Goal: Transaction & Acquisition: Obtain resource

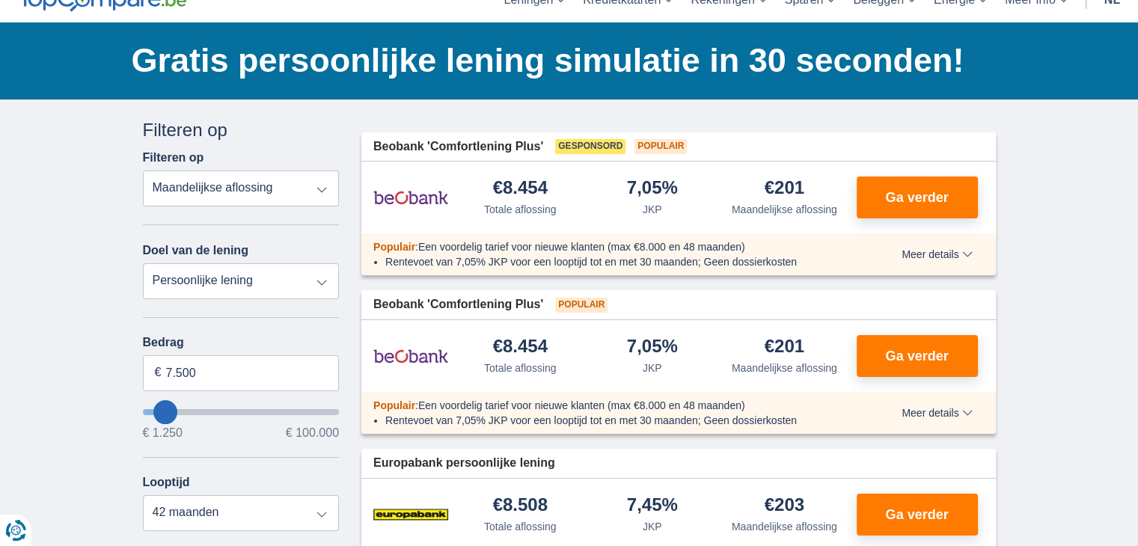
scroll to position [75, 0]
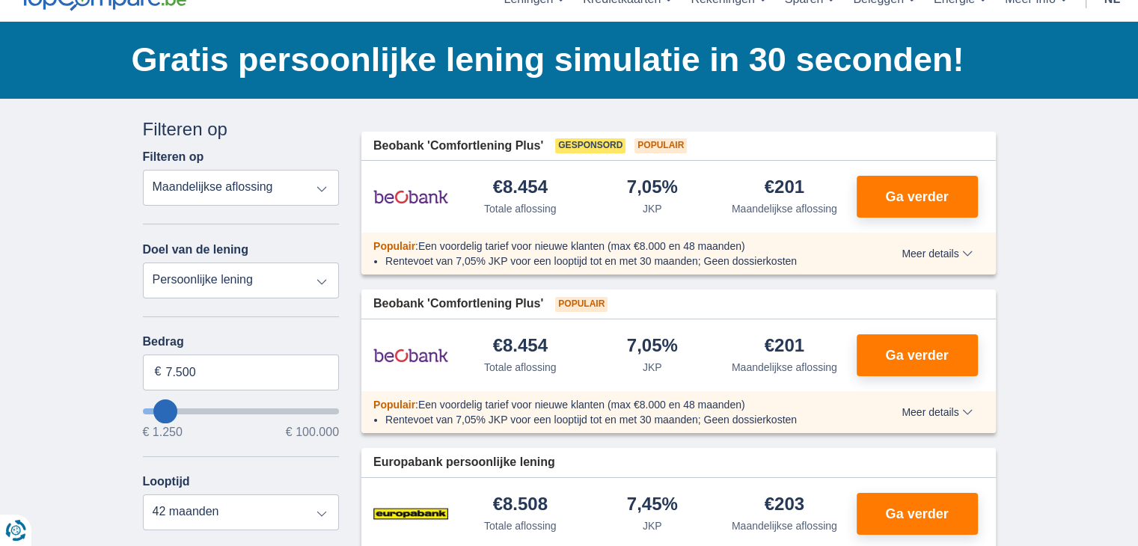
click at [287, 272] on select "Persoonlijke lening Auto Moto / fiets Mobilhome / caravan Renovatie Energie Sch…" at bounding box center [241, 281] width 197 height 36
click at [210, 371] on input "7.500" at bounding box center [241, 373] width 197 height 36
type input "7"
type input "10.001"
type input "10250"
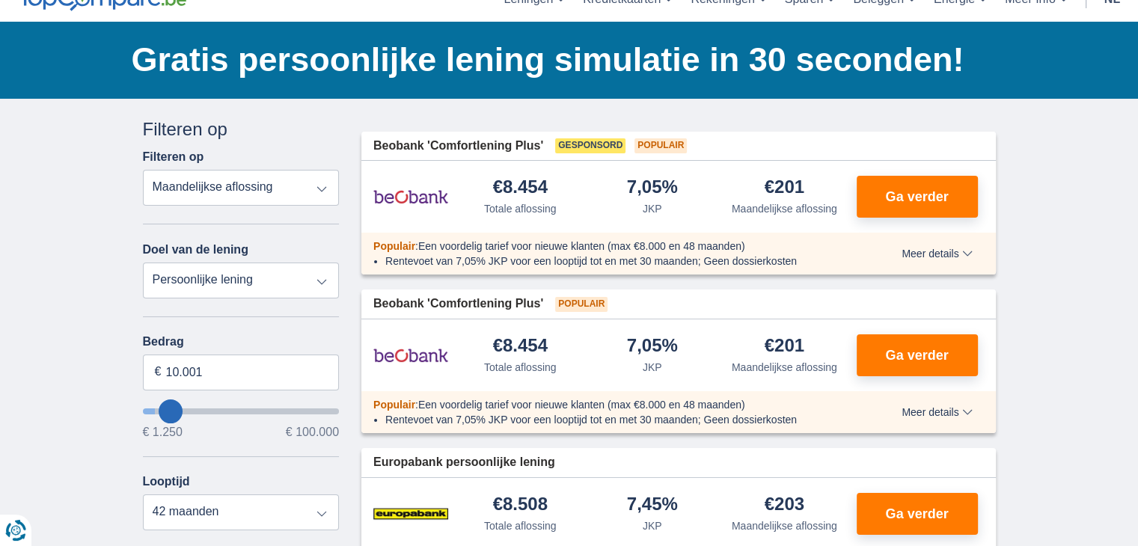
select select "60"
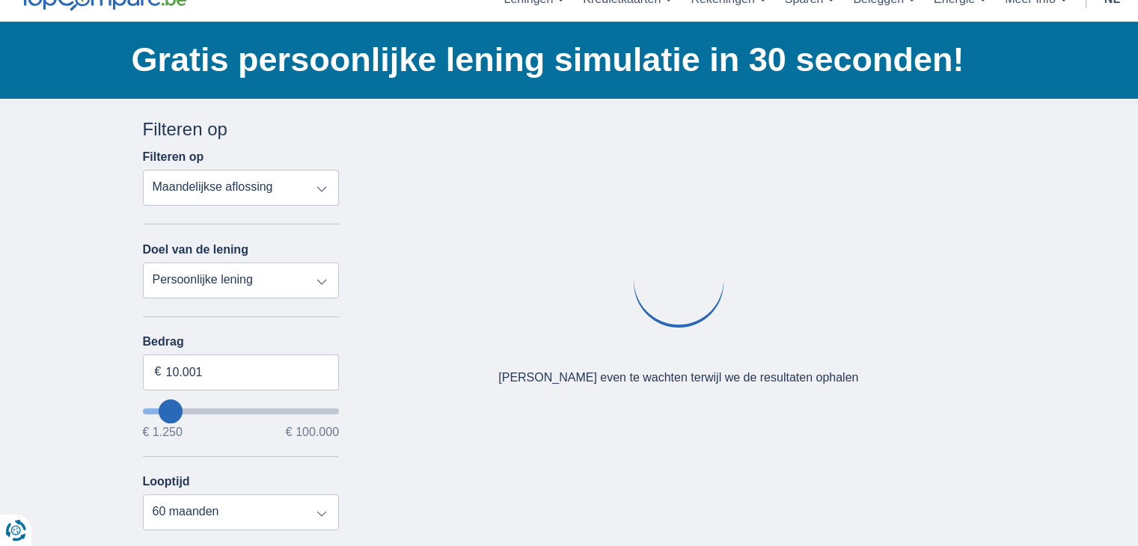
click at [241, 444] on div "Bedrag 10.001 € € 1.250 € 100.000 Looptijd 12 maanden 18 maanden 24 maanden 30 …" at bounding box center [241, 432] width 197 height 195
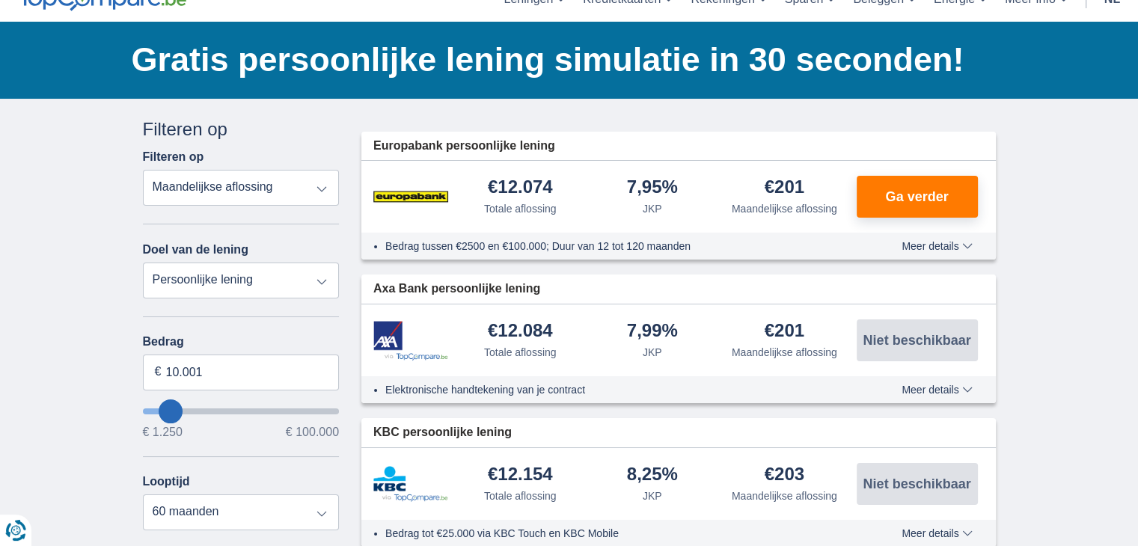
click at [293, 273] on select "Persoonlijke lening Auto Moto / fiets Mobilhome / caravan Renovatie Energie Sch…" at bounding box center [241, 281] width 197 height 36
select select "vehicleLoan"
click at [143, 263] on select "Persoonlijke lening Auto Moto / fiets Mobilhome / caravan Renovatie Energie Sch…" at bounding box center [241, 281] width 197 height 36
select select "3-4"
type input "15.000"
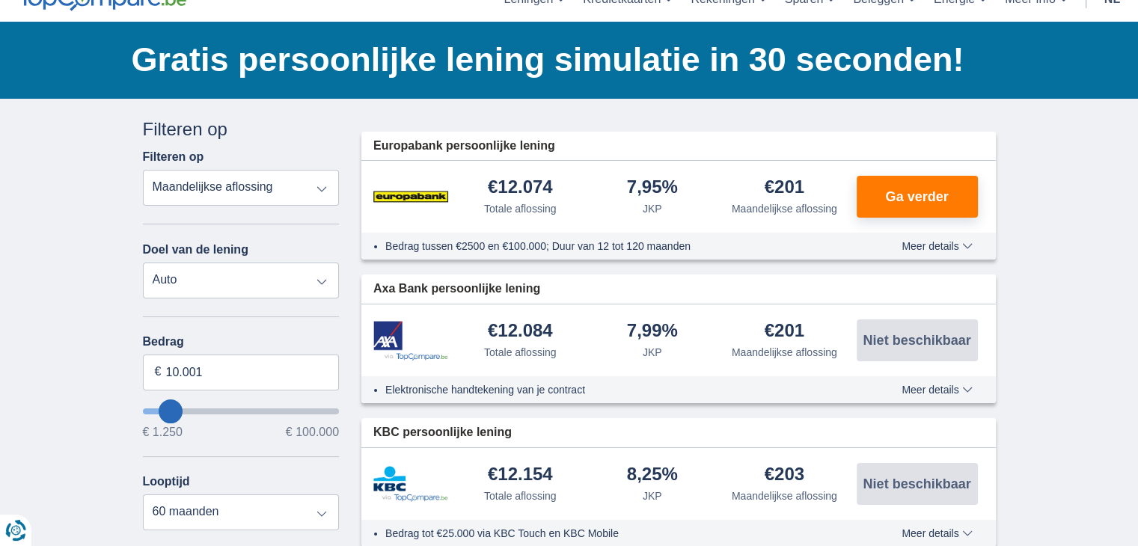
type input "15250"
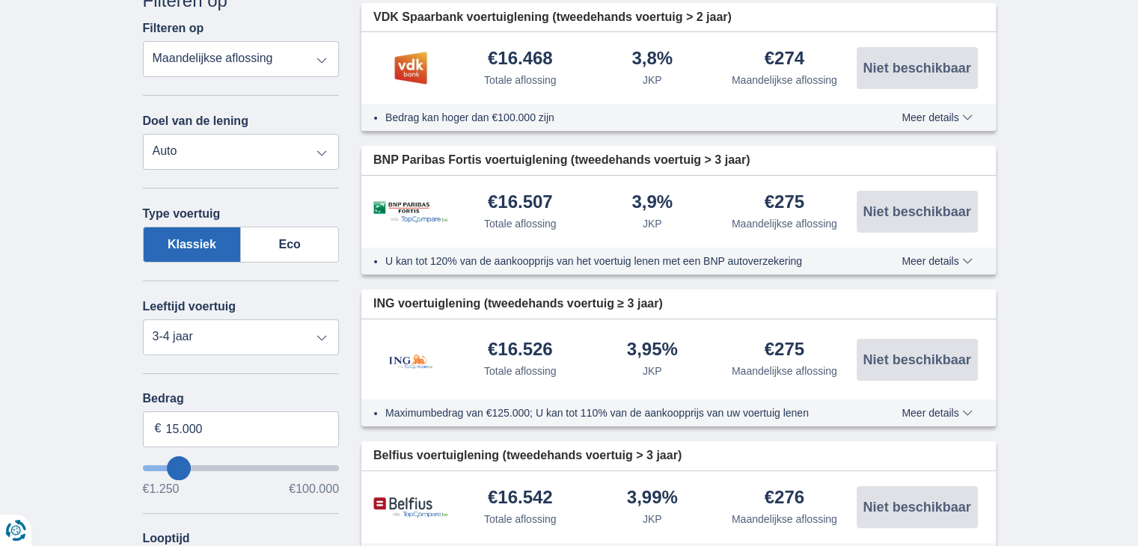
scroll to position [224, 0]
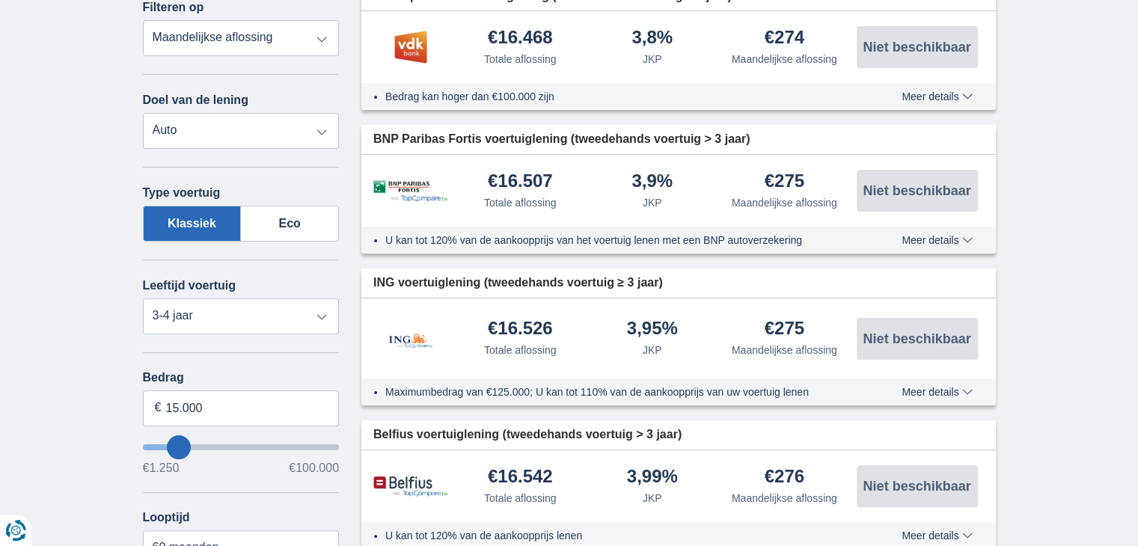
type input "12.250"
type input "12250"
type input "11.250"
type input "11250"
type input "10.250"
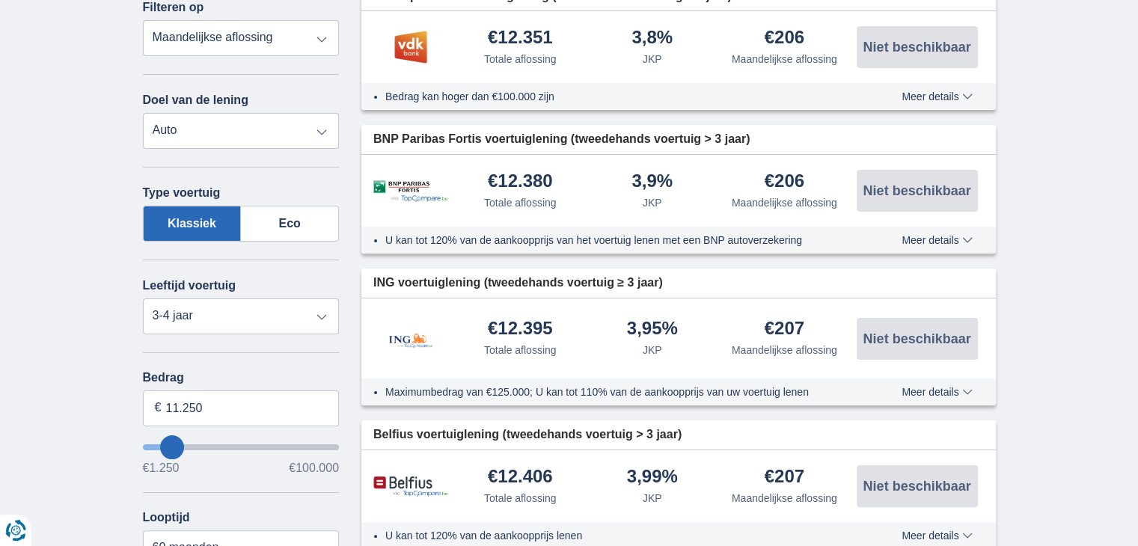
type input "10250"
type input "9.250"
type input "9250"
select select "48"
type input "8.250"
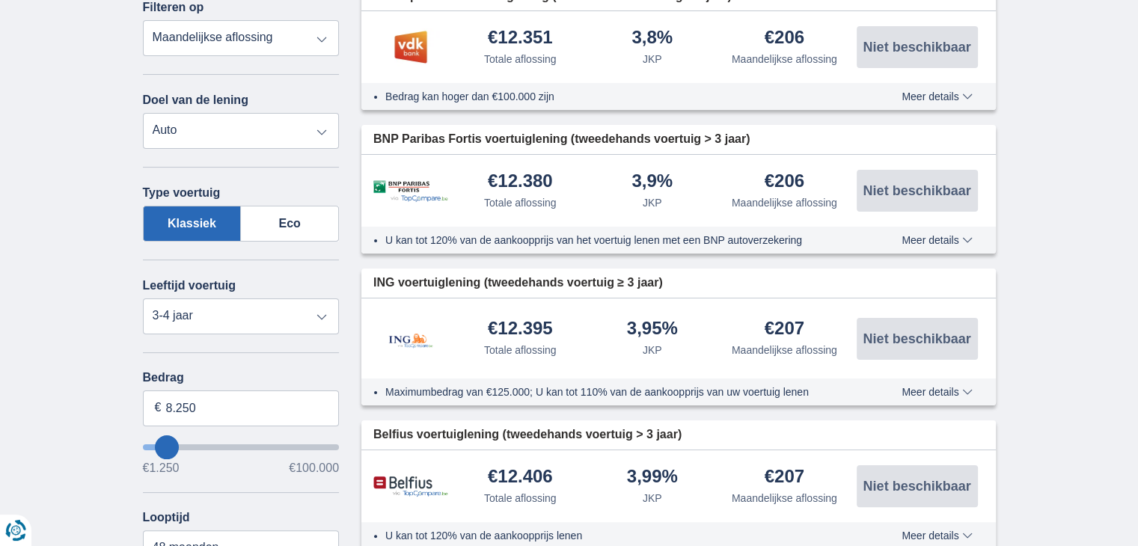
type input "8250"
type input "11.250"
type input "11250"
type input "12.250"
type input "12250"
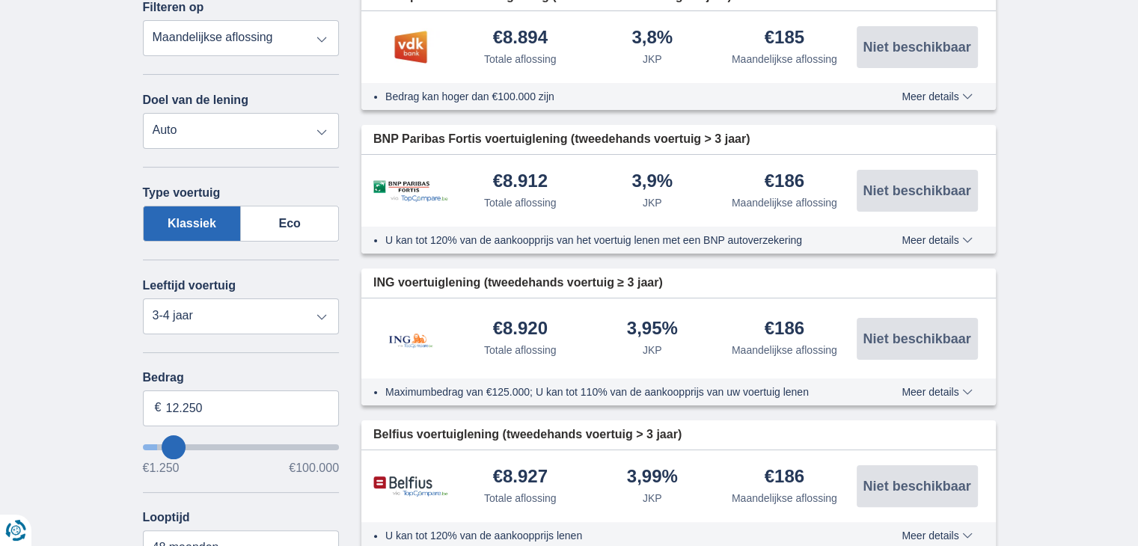
select select "60"
type input "8.250"
type input "8250"
select select "48"
type input "6250"
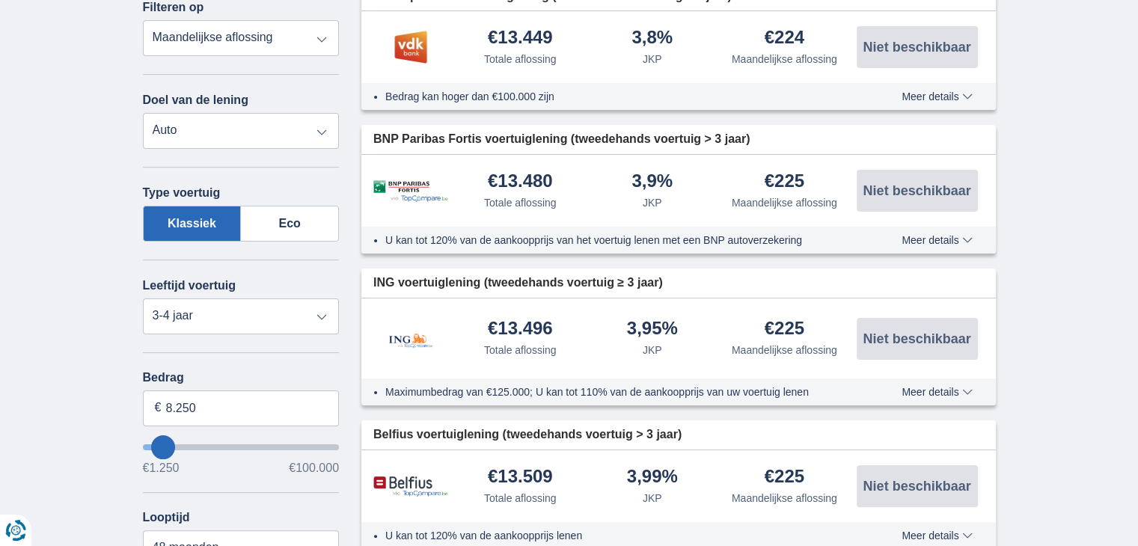
type input "6.250"
select select "42"
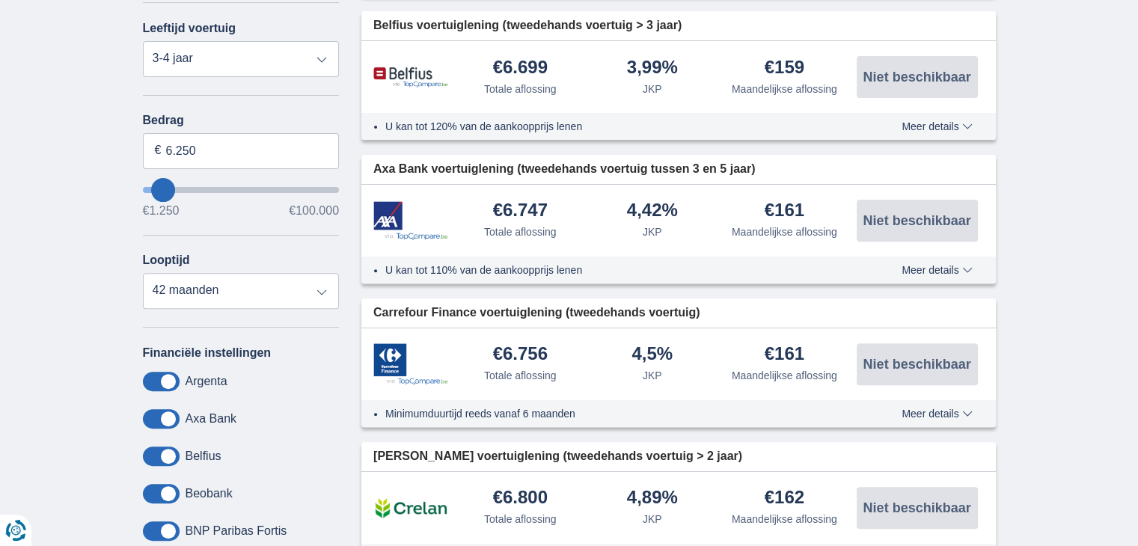
scroll to position [449, 0]
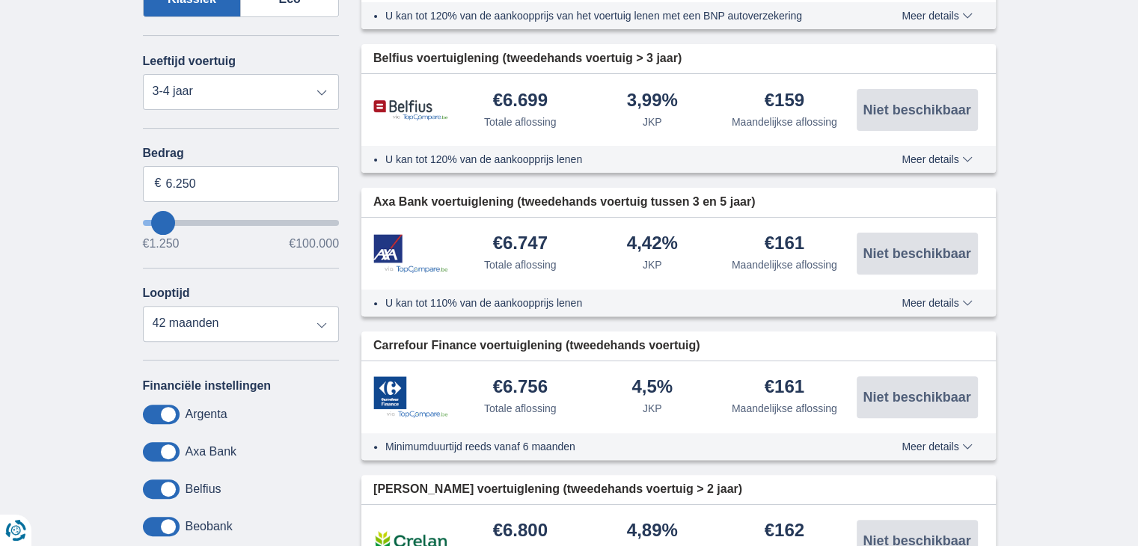
type input "26.250"
type input "26250"
select select "120"
type input "26250"
click at [197, 220] on input "wantToBorrow" at bounding box center [241, 223] width 197 height 6
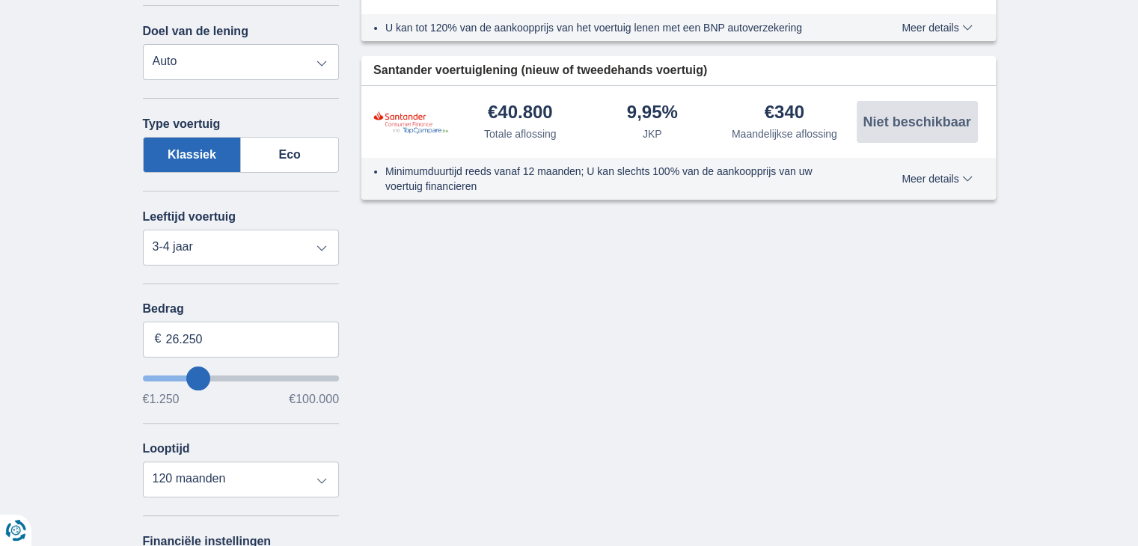
scroll to position [299, 0]
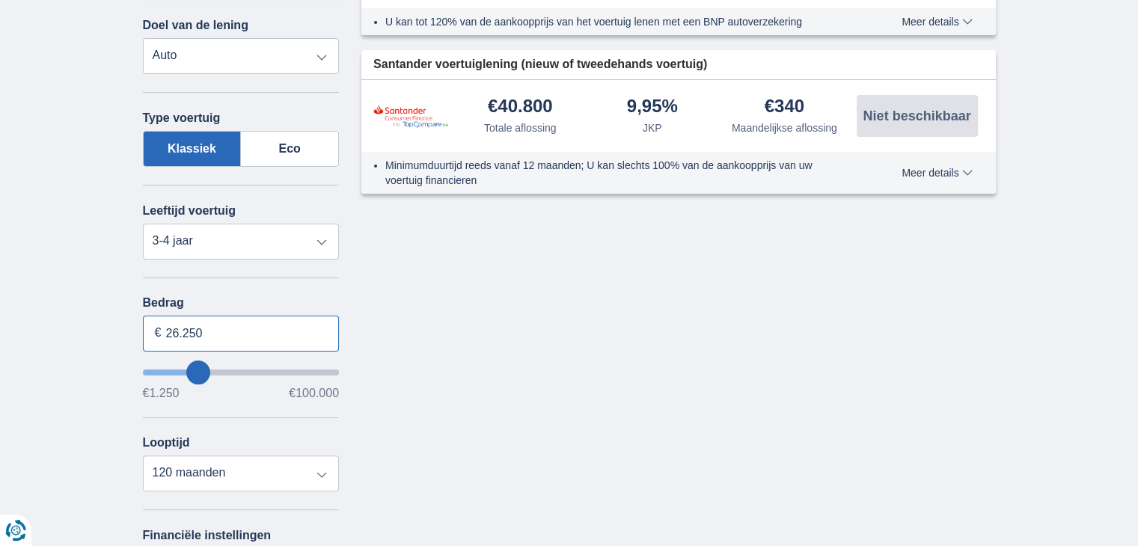
drag, startPoint x: 224, startPoint y: 337, endPoint x: 144, endPoint y: 315, distance: 83.1
click at [141, 318] on div "Annuleren Filters Filteren op Filteren op Totale aflossing JKP Maandelijkse afl…" at bounding box center [241, 340] width 219 height 897
type input "12.000"
type input "12250"
select select "60"
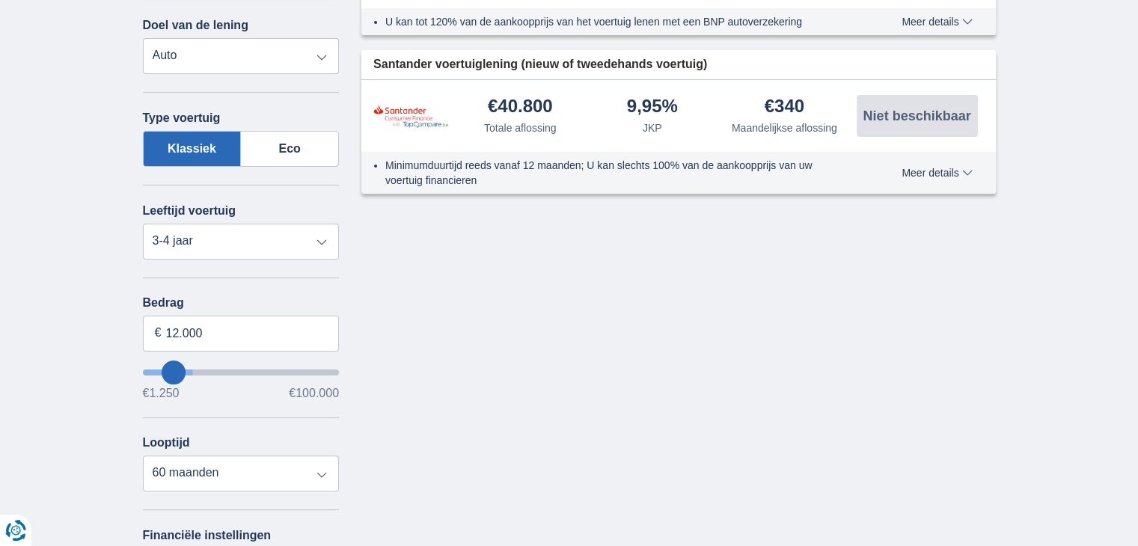
click at [471, 319] on div "Annuleren Filters Filteren op Filteren op Totale aflossing JKP Maandelijkse afl…" at bounding box center [569, 340] width 875 height 897
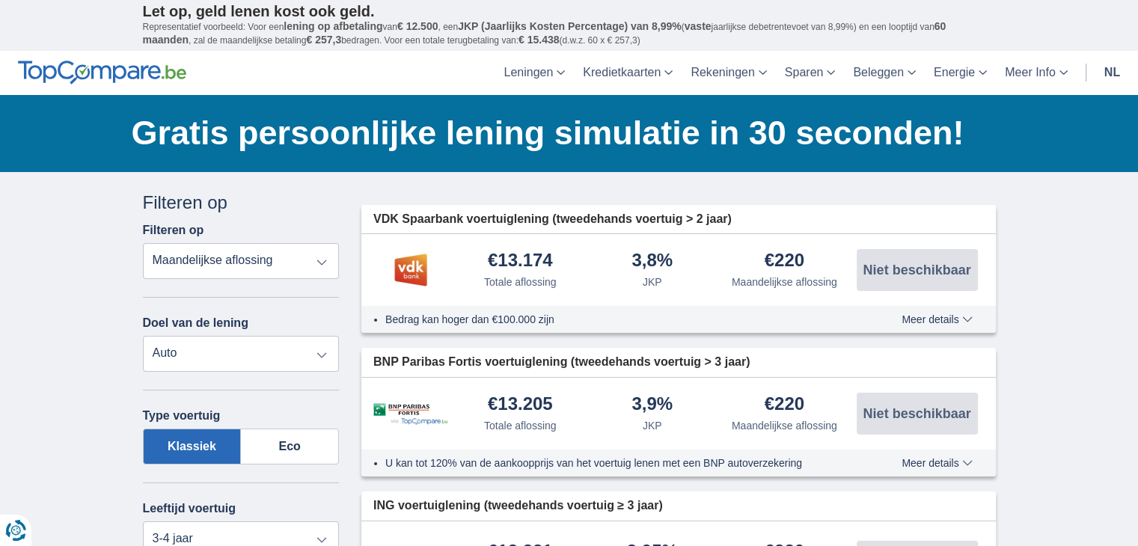
scroll to position [0, 0]
